Goal: Transaction & Acquisition: Purchase product/service

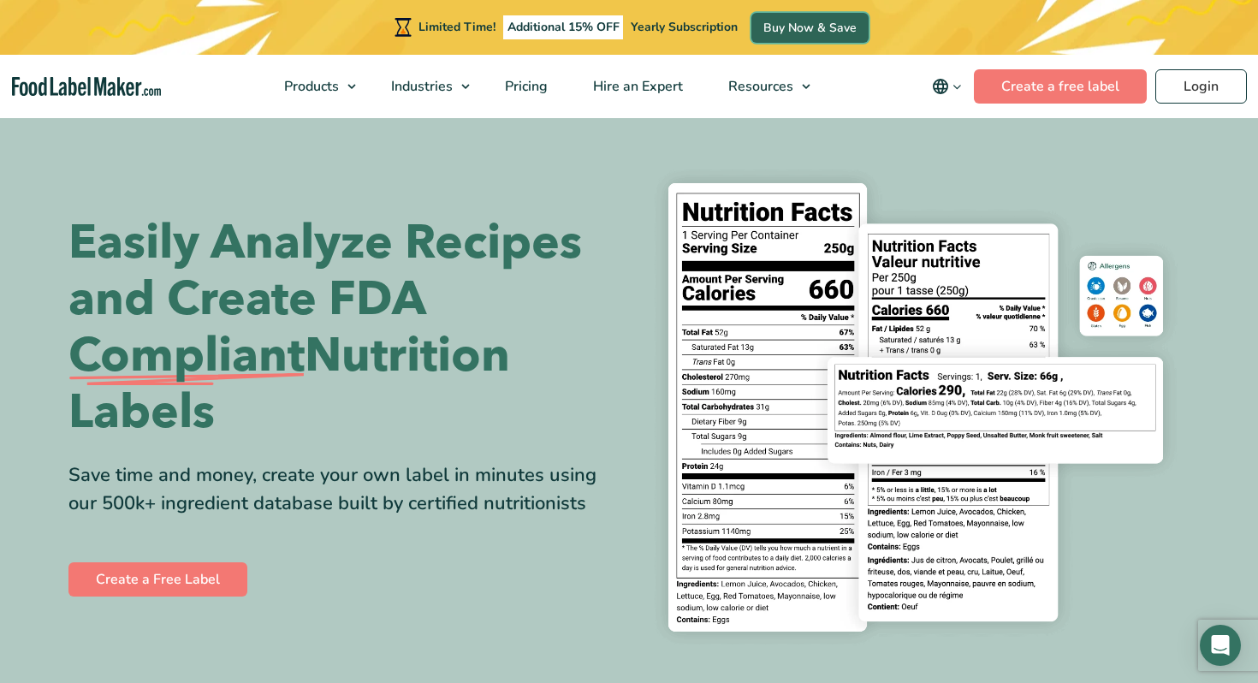
click at [827, 25] on link "Buy Now & Save" at bounding box center [810, 28] width 117 height 30
click at [520, 92] on span "Pricing" at bounding box center [525, 86] width 50 height 19
